Goal: Information Seeking & Learning: Learn about a topic

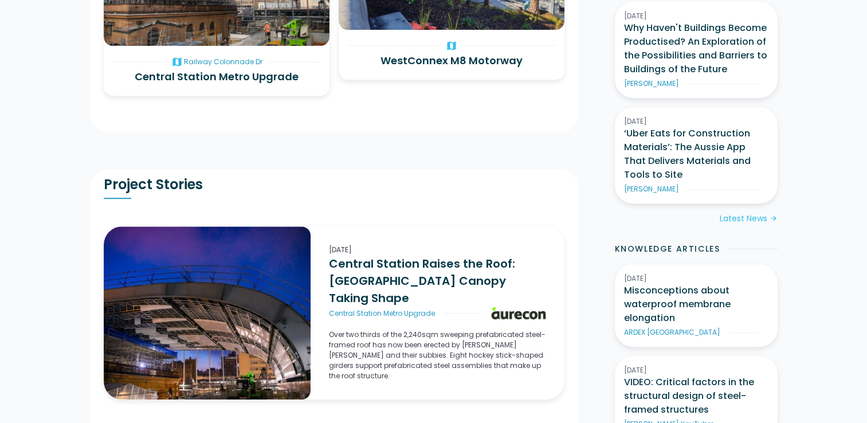
scroll to position [462, 0]
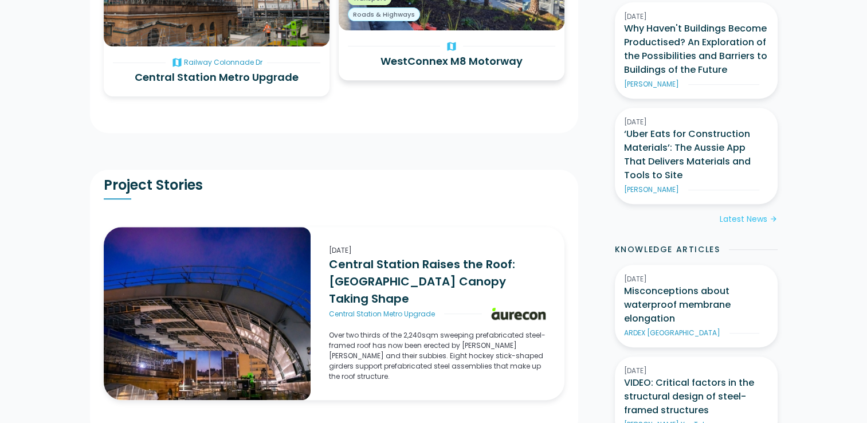
click at [413, 61] on h3 "WestConnex M8 Motorway" at bounding box center [451, 60] width 207 height 15
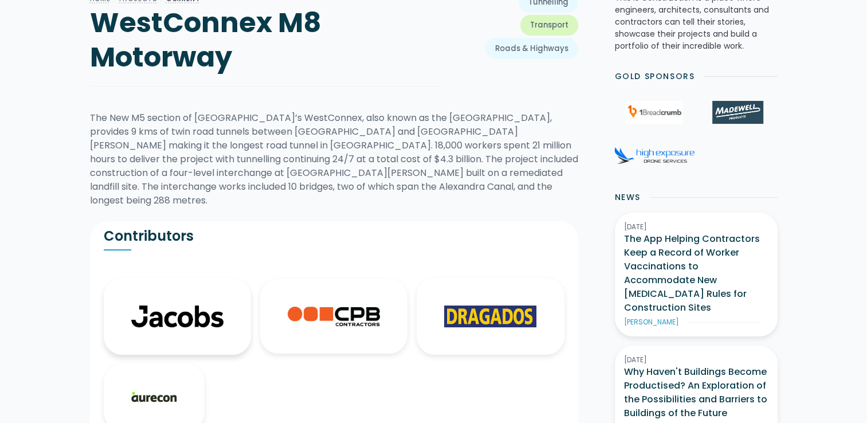
scroll to position [118, 0]
